Goal: Task Accomplishment & Management: Manage account settings

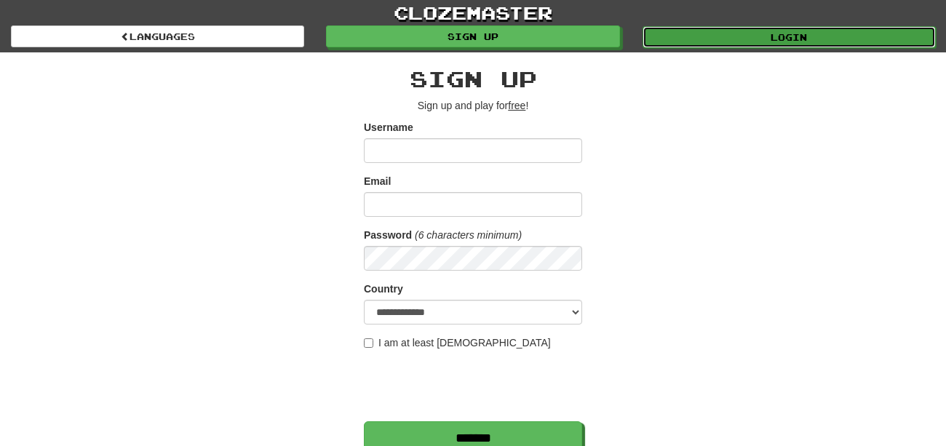
click at [714, 40] on link "Login" at bounding box center [789, 37] width 293 height 22
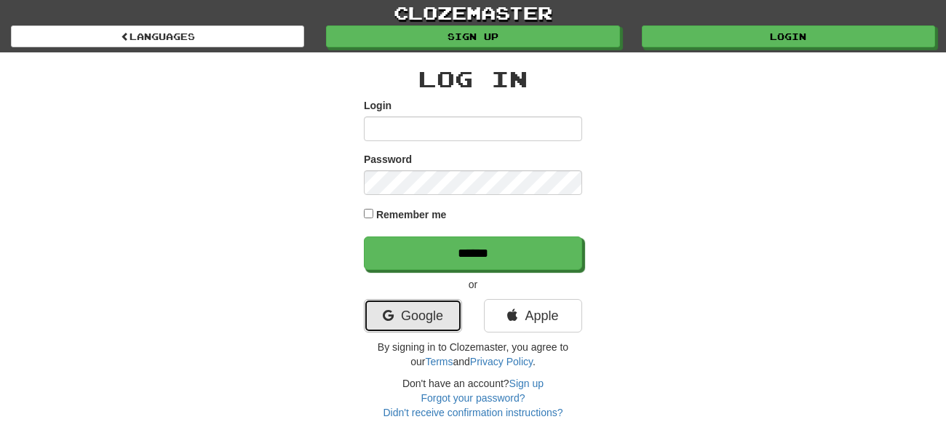
click at [440, 314] on link "Google" at bounding box center [413, 315] width 98 height 33
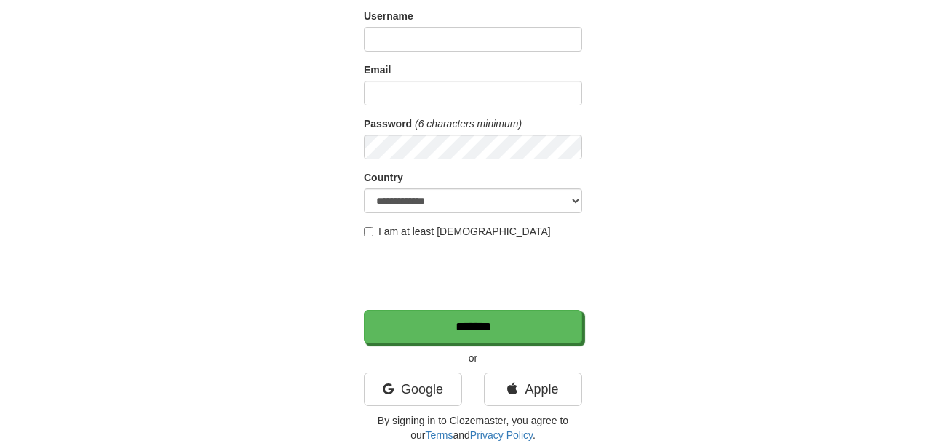
scroll to position [143, 0]
